Goal: Task Accomplishment & Management: Complete application form

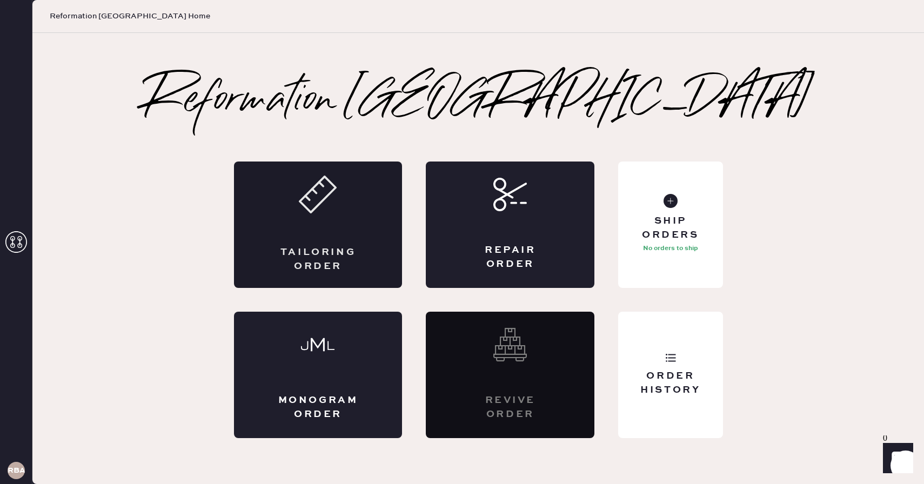
click at [333, 212] on icon at bounding box center [318, 195] width 38 height 38
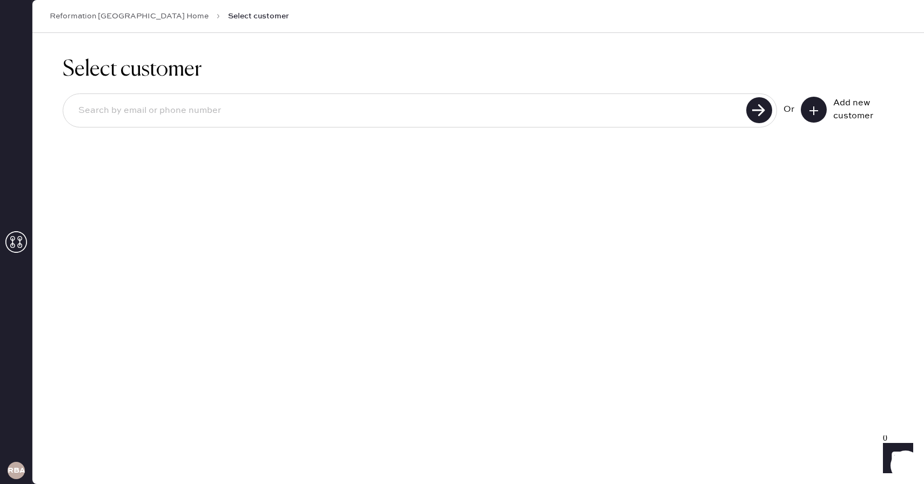
click at [327, 118] on input at bounding box center [406, 110] width 673 height 25
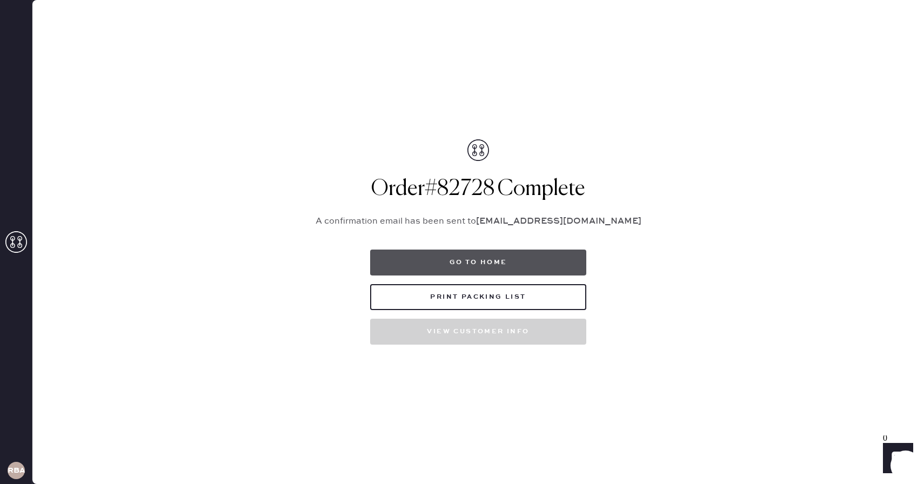
click at [373, 264] on button "Go to home" at bounding box center [478, 263] width 216 height 26
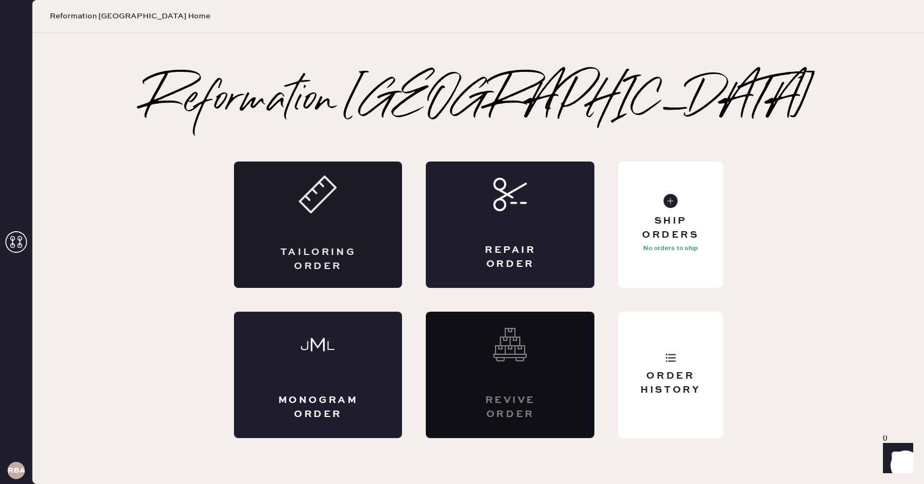
click at [333, 223] on div "Tailoring Order" at bounding box center [318, 225] width 169 height 126
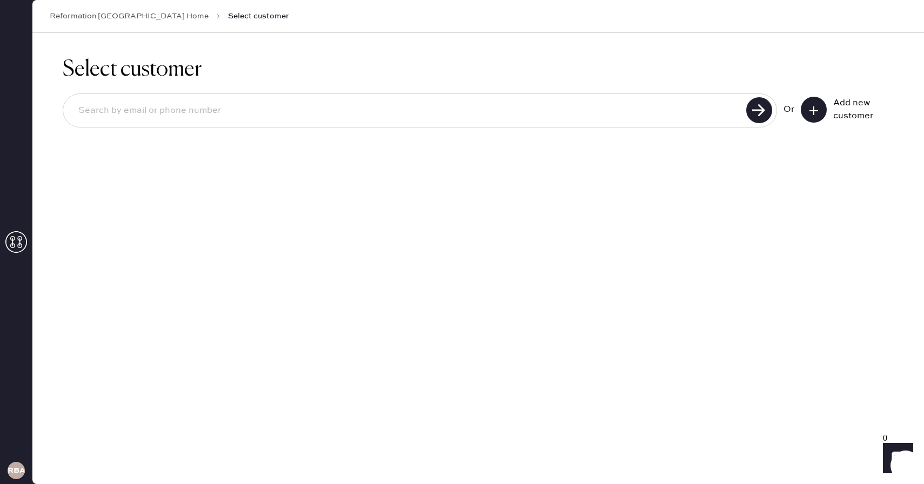
click at [142, 111] on input at bounding box center [406, 110] width 673 height 25
type input "[EMAIL_ADDRESS][DOMAIN_NAME]"
click at [191, 109] on input "[EMAIL_ADDRESS][DOMAIN_NAME]" at bounding box center [406, 110] width 673 height 25
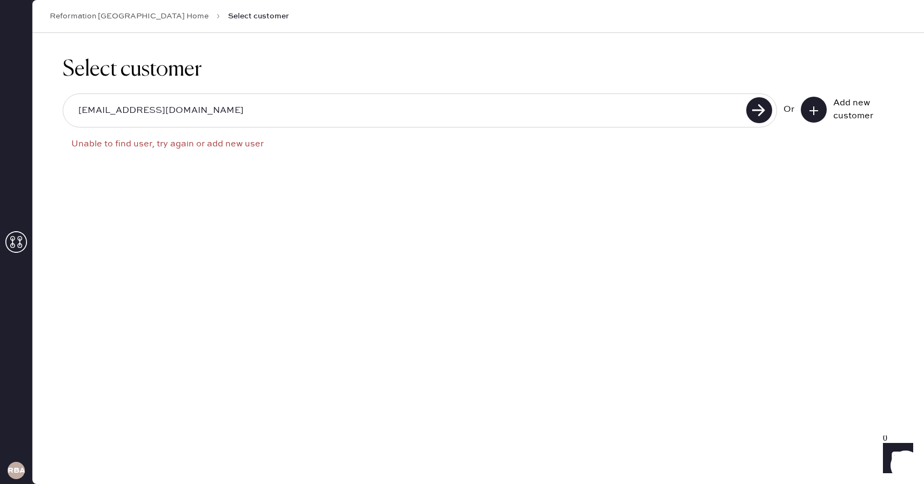
click at [806, 106] on button at bounding box center [814, 110] width 26 height 26
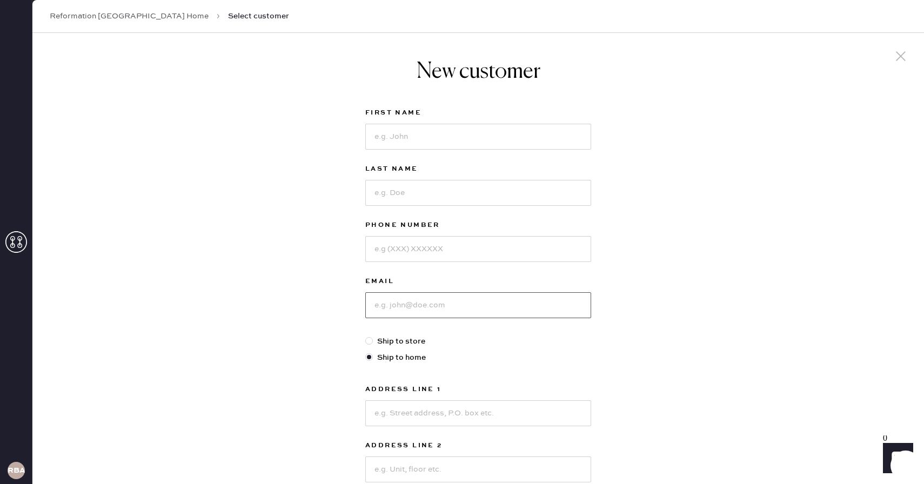
click at [401, 299] on input at bounding box center [478, 305] width 226 height 26
paste input "[EMAIL_ADDRESS][DOMAIN_NAME]"
type input "[EMAIL_ADDRESS][DOMAIN_NAME]"
click at [398, 135] on input at bounding box center [478, 137] width 226 height 26
click at [411, 244] on input at bounding box center [478, 249] width 226 height 26
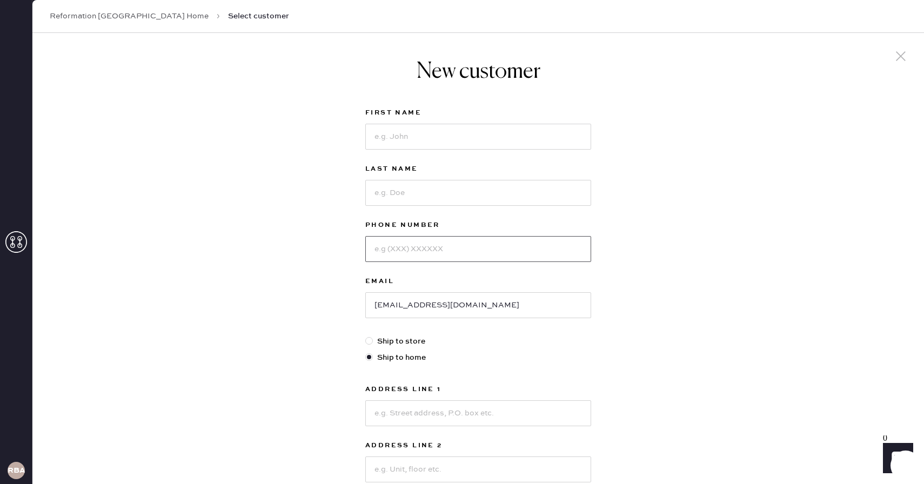
paste input "5712871255"
type input "5712871255"
click at [382, 138] on input at bounding box center [478, 137] width 226 height 26
type input "[PERSON_NAME]"
click at [394, 184] on input at bounding box center [478, 193] width 226 height 26
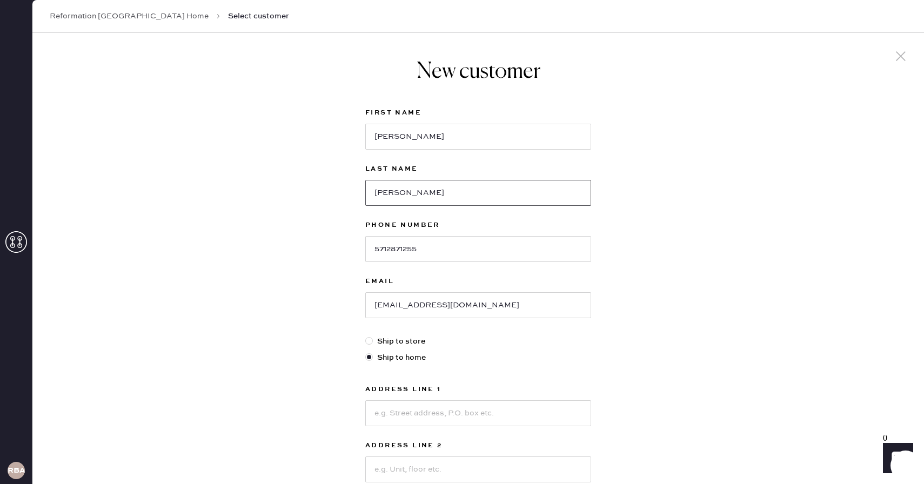
type input "[PERSON_NAME]"
click at [321, 339] on div "New customer First Name [PERSON_NAME] Last Name [PERSON_NAME] Phone Number [PHO…" at bounding box center [478, 368] width 892 height 670
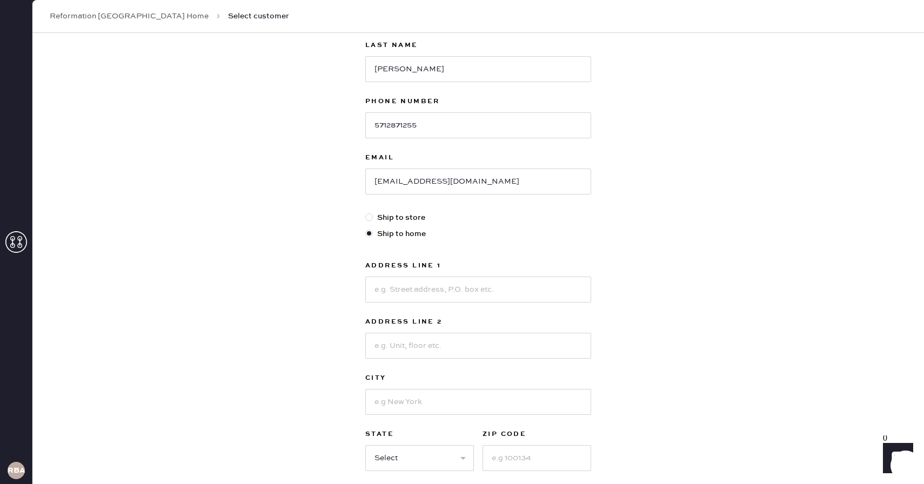
scroll to position [123, 0]
click at [372, 213] on div at bounding box center [371, 218] width 12 height 12
click at [366, 213] on input "Ship to store" at bounding box center [365, 212] width 1 height 1
radio input "true"
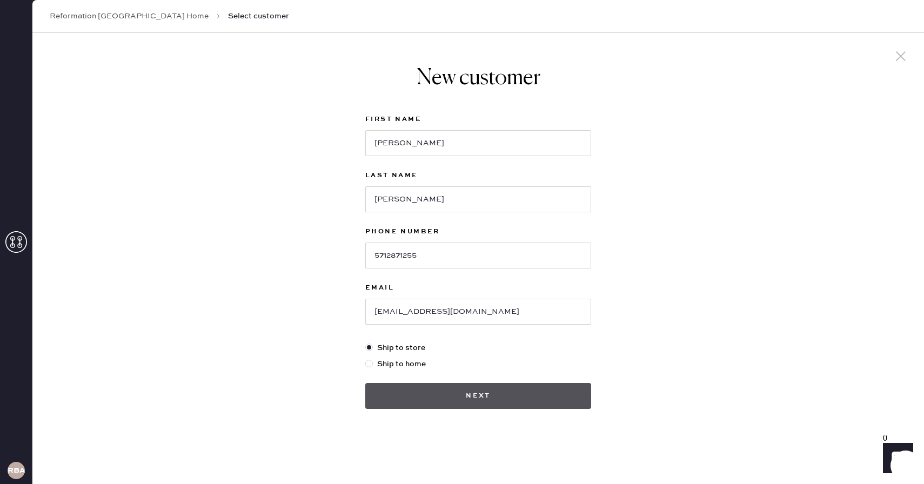
click at [460, 396] on button "Next" at bounding box center [478, 396] width 226 height 26
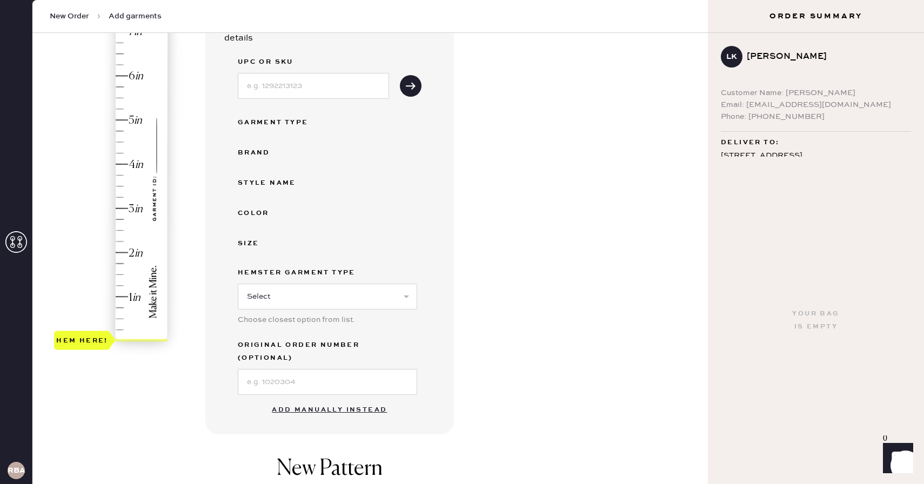
scroll to position [197, 0]
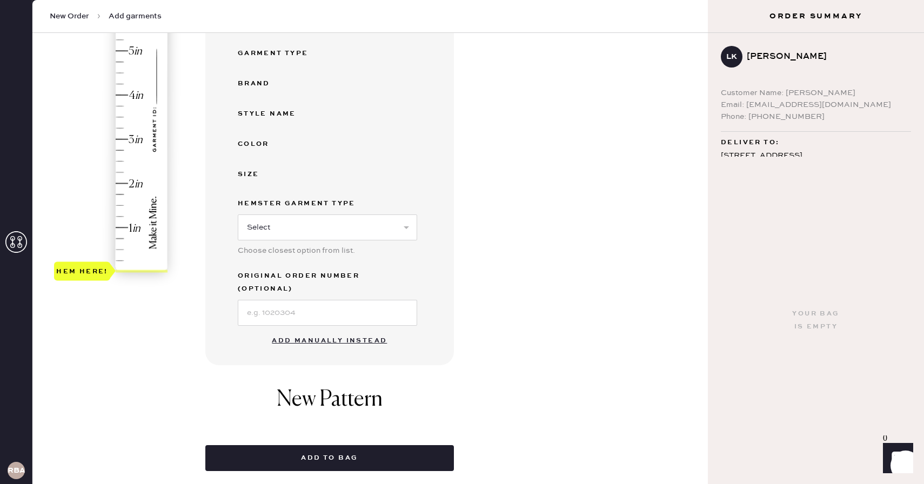
click at [331, 330] on button "Add manually instead" at bounding box center [329, 341] width 128 height 22
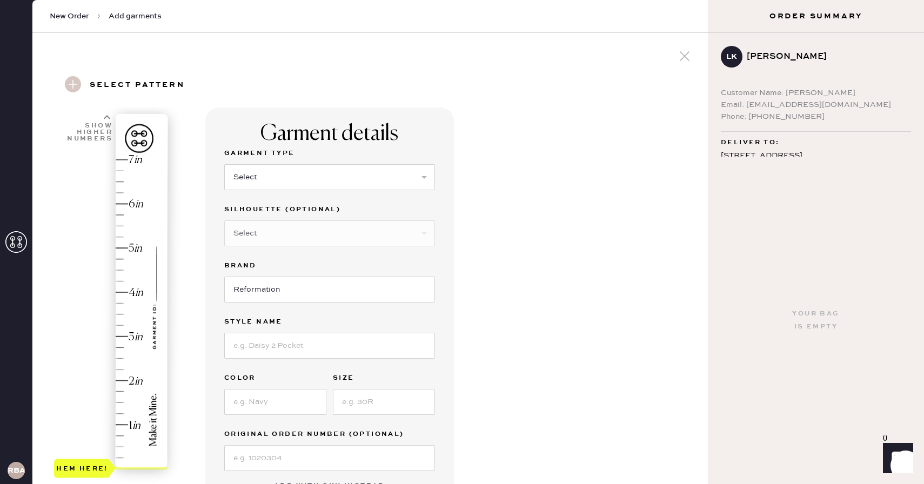
scroll to position [2, 0]
click at [256, 170] on select "Select Basic Skirt Jeans Leggings Pants Shorts Basic Sleeved Dress Basic Sleeve…" at bounding box center [329, 176] width 211 height 26
select select "7"
click at [224, 163] on select "Select Basic Skirt Jeans Leggings Pants Shorts Basic Sleeved Dress Basic Sleeve…" at bounding box center [329, 176] width 211 height 26
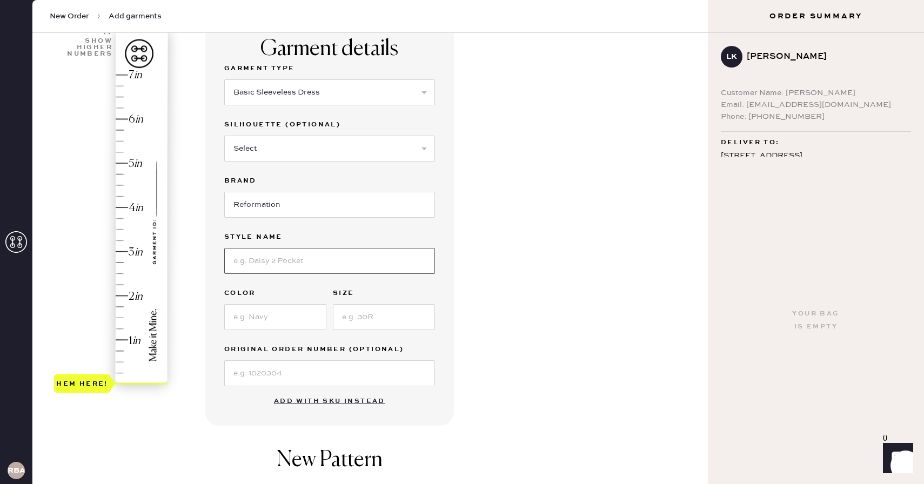
click at [264, 266] on input at bounding box center [329, 261] width 211 height 26
type input "Janu Linen Dress"
click at [256, 314] on input at bounding box center [275, 317] width 102 height 26
type input "Serenity"
click at [359, 323] on input at bounding box center [384, 317] width 102 height 26
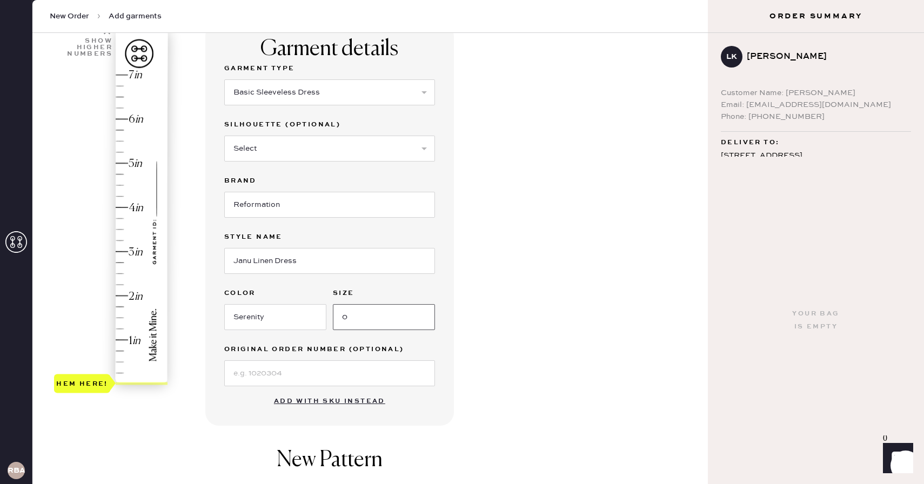
type input "0"
click at [200, 399] on div "1 in 2 in 3 in 4 in 5 in 6 in 7 in Show higher numbers Show lower numbers Hem h…" at bounding box center [370, 330] width 658 height 614
click at [270, 372] on input at bounding box center [329, 373] width 211 height 26
type input "S27211213"
click at [545, 266] on div "Garment details Garment Type Select Basic Skirt Jeans Leggings Pants Shorts Bas…" at bounding box center [452, 330] width 494 height 614
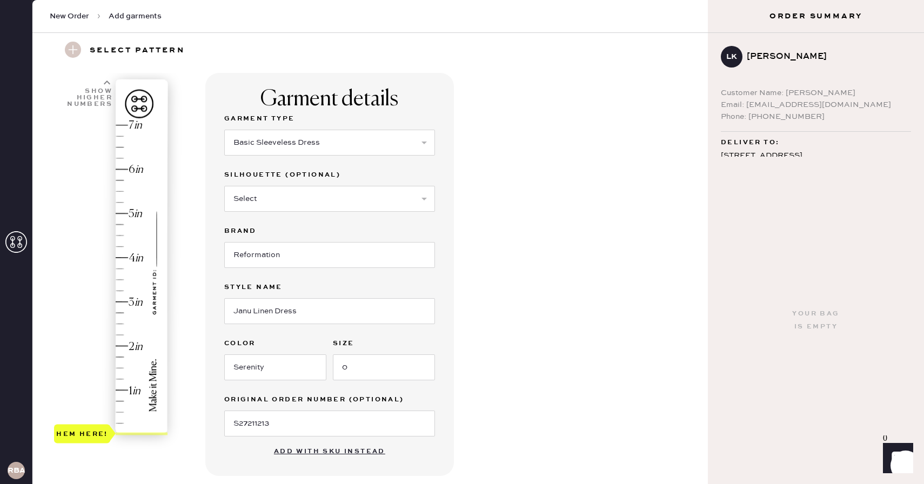
scroll to position [35, 0]
click at [109, 83] on use at bounding box center [107, 83] width 6 height 4
type input "8"
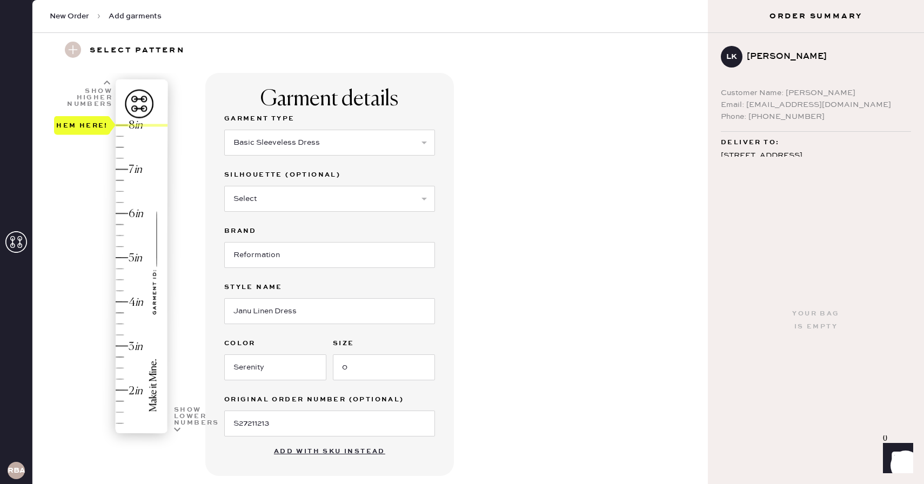
click at [123, 124] on div "Hem here!" at bounding box center [111, 280] width 115 height 319
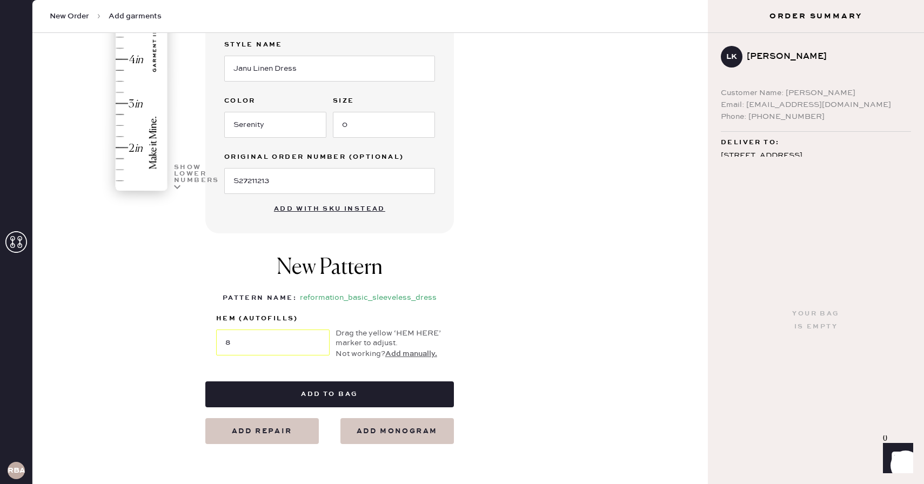
scroll to position [285, 0]
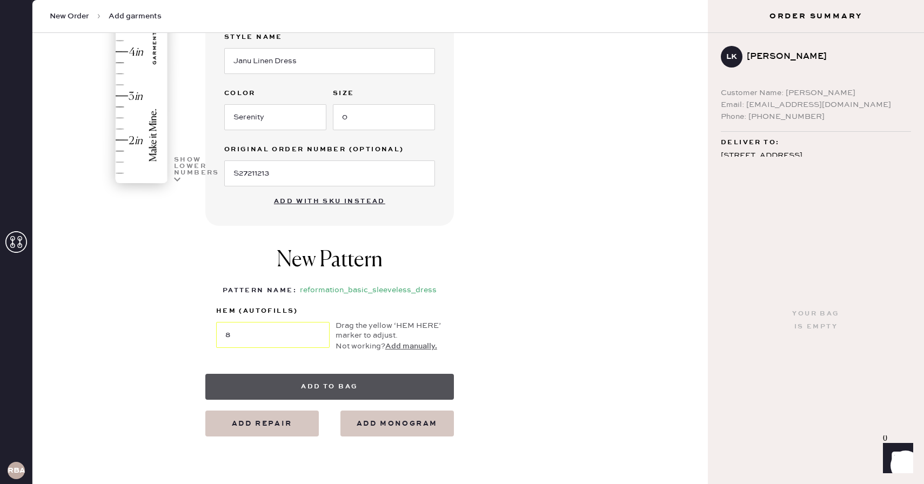
click at [270, 382] on button "Add to bag" at bounding box center [329, 387] width 249 height 26
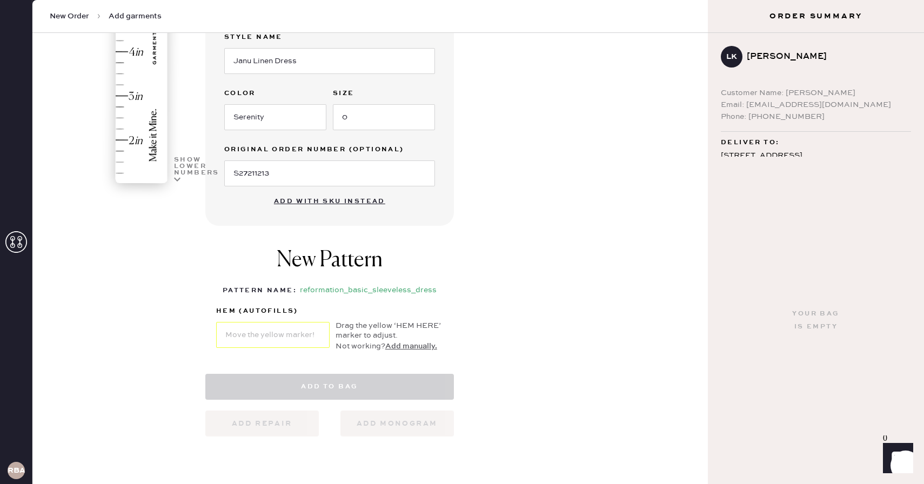
select select "7"
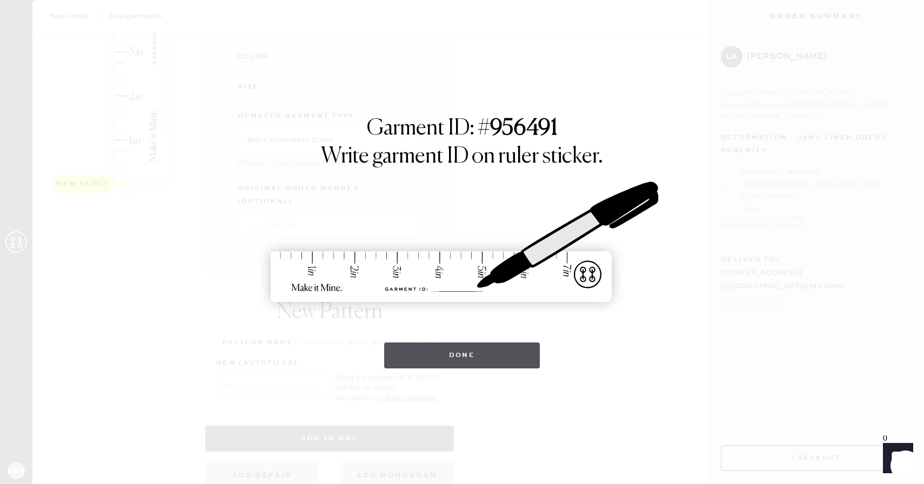
click at [424, 363] on button "Done" at bounding box center [462, 356] width 156 height 26
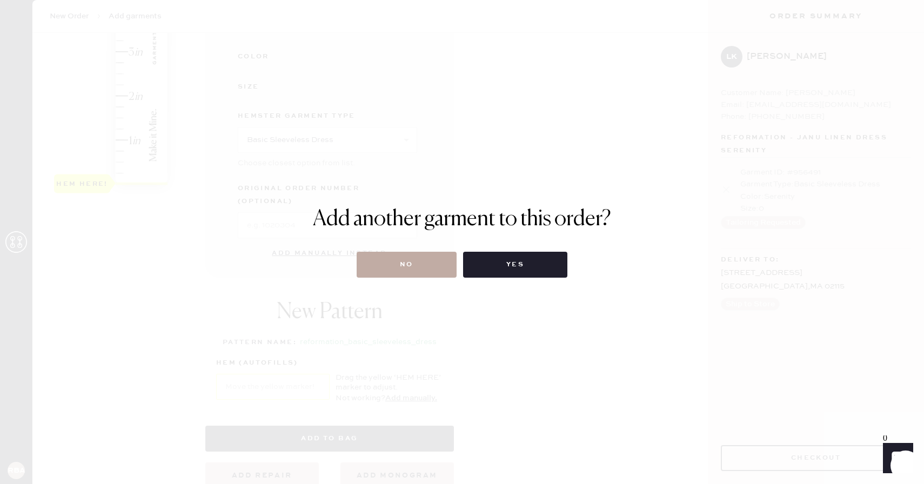
click at [410, 271] on button "No" at bounding box center [407, 265] width 100 height 26
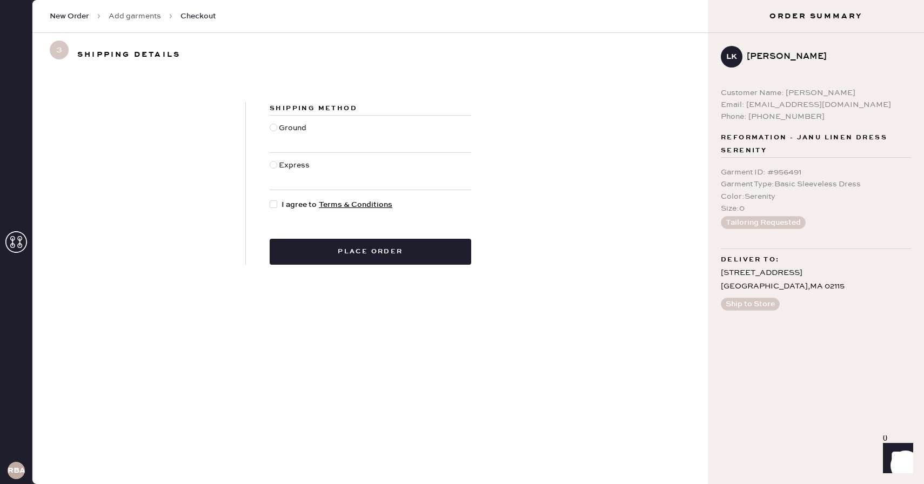
click at [273, 202] on div at bounding box center [274, 204] width 8 height 8
click at [270, 199] on input "I agree to Terms & Conditions" at bounding box center [270, 199] width 1 height 1
checkbox input "true"
click at [273, 126] on div at bounding box center [274, 128] width 8 height 8
click at [270, 123] on input "Ground" at bounding box center [270, 122] width 1 height 1
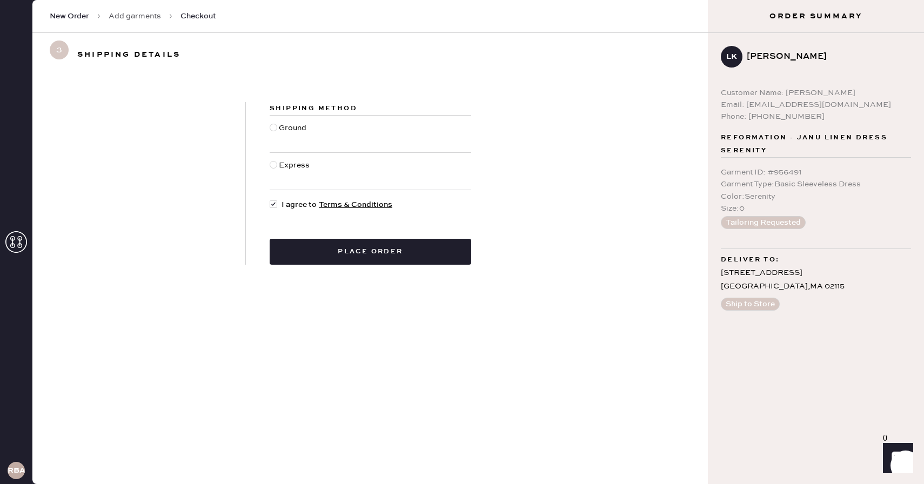
radio input "true"
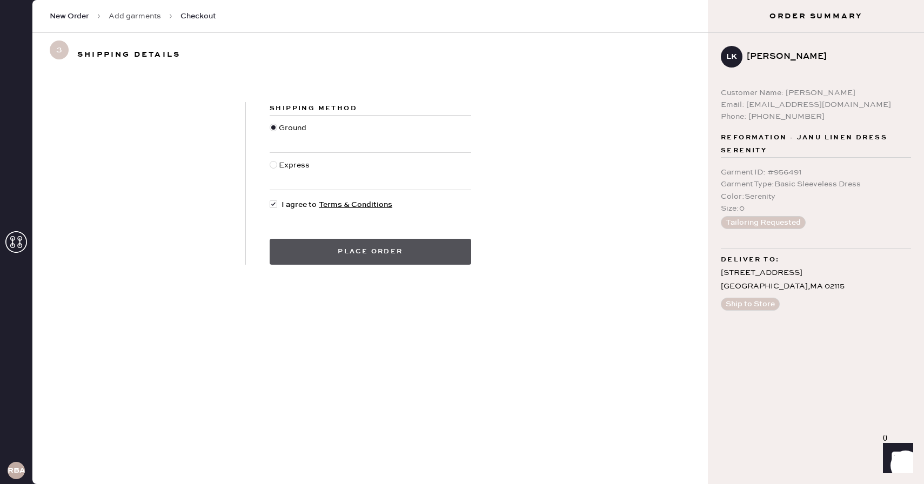
click at [321, 247] on button "Place order" at bounding box center [371, 252] width 202 height 26
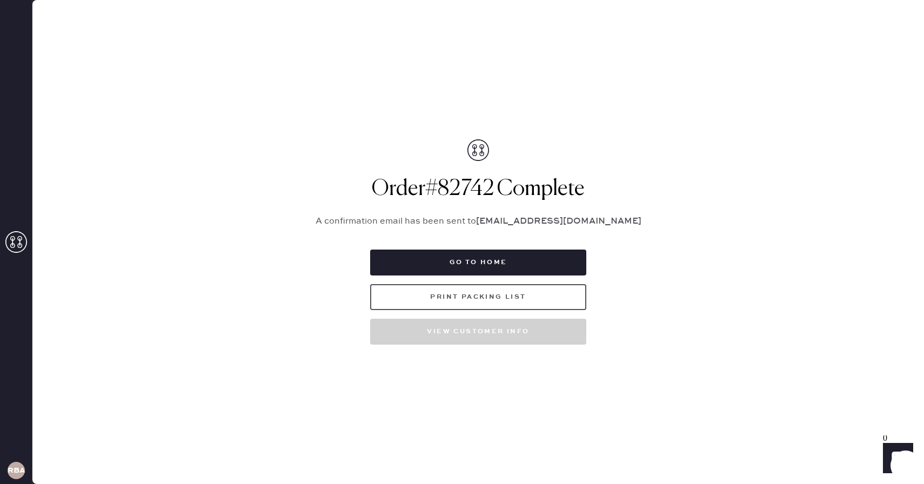
click at [485, 294] on button "Print Packing List" at bounding box center [478, 297] width 216 height 26
